Goal: Task Accomplishment & Management: Use online tool/utility

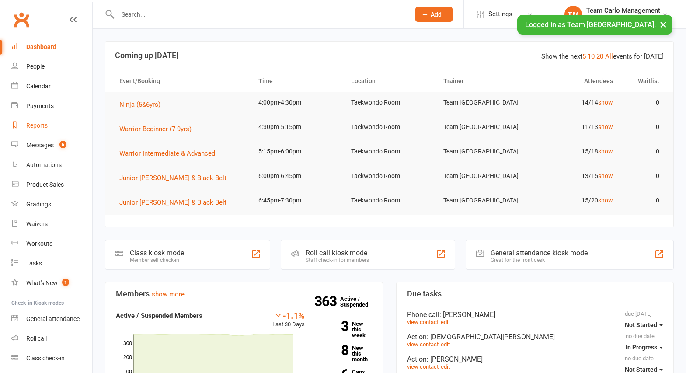
click at [37, 125] on div "Reports" at bounding box center [36, 125] width 21 height 7
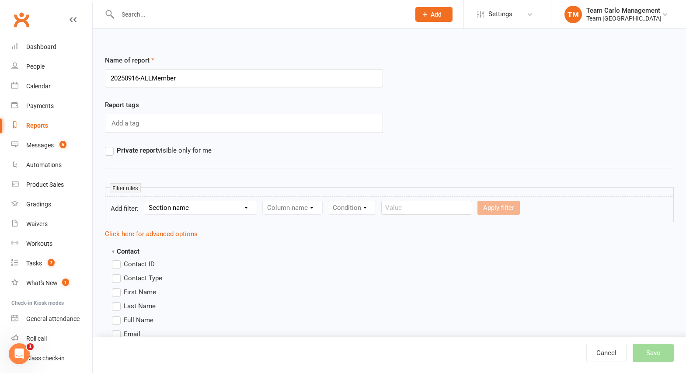
type input "20250916-ALLMembers"
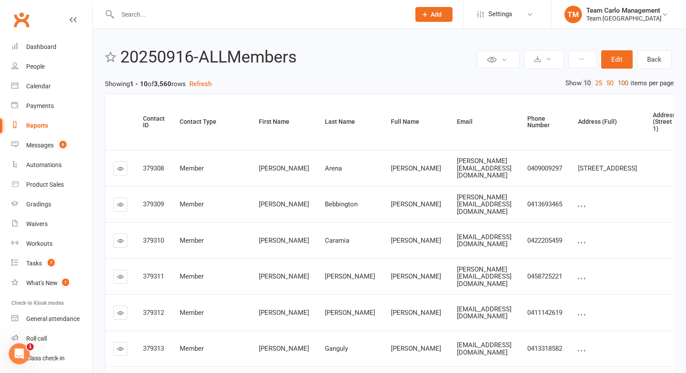
click at [620, 83] on link "100" at bounding box center [622, 83] width 15 height 9
